Goal: Task Accomplishment & Management: Manage account settings

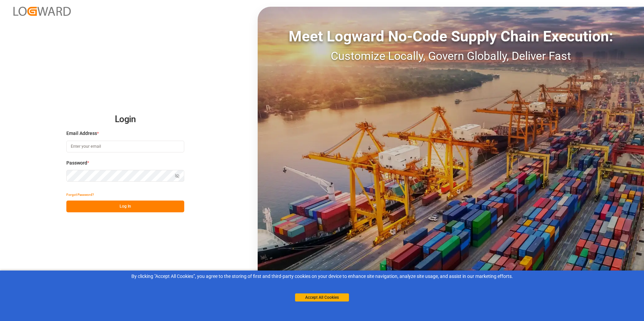
type input "[PERSON_NAME][EMAIL_ADDRESS][DOMAIN_NAME]"
click at [124, 206] on button "Log In" at bounding box center [125, 207] width 118 height 12
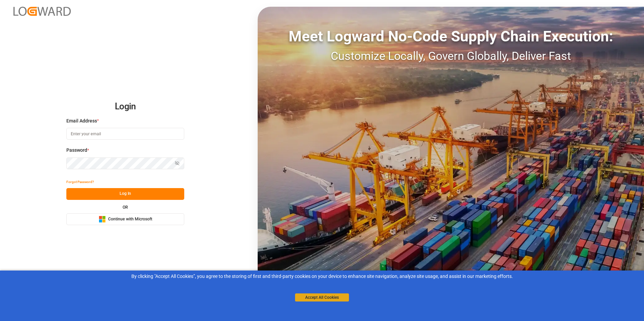
type input "[PERSON_NAME][EMAIL_ADDRESS][DOMAIN_NAME]"
click at [325, 300] on button "Accept All Cookies" at bounding box center [322, 298] width 54 height 8
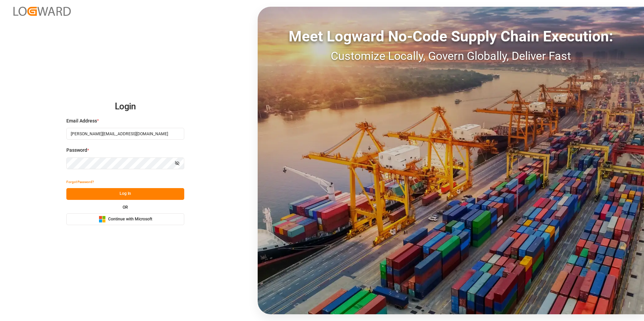
click at [129, 192] on button "Log In" at bounding box center [125, 194] width 118 height 12
